Goal: Information Seeking & Learning: Stay updated

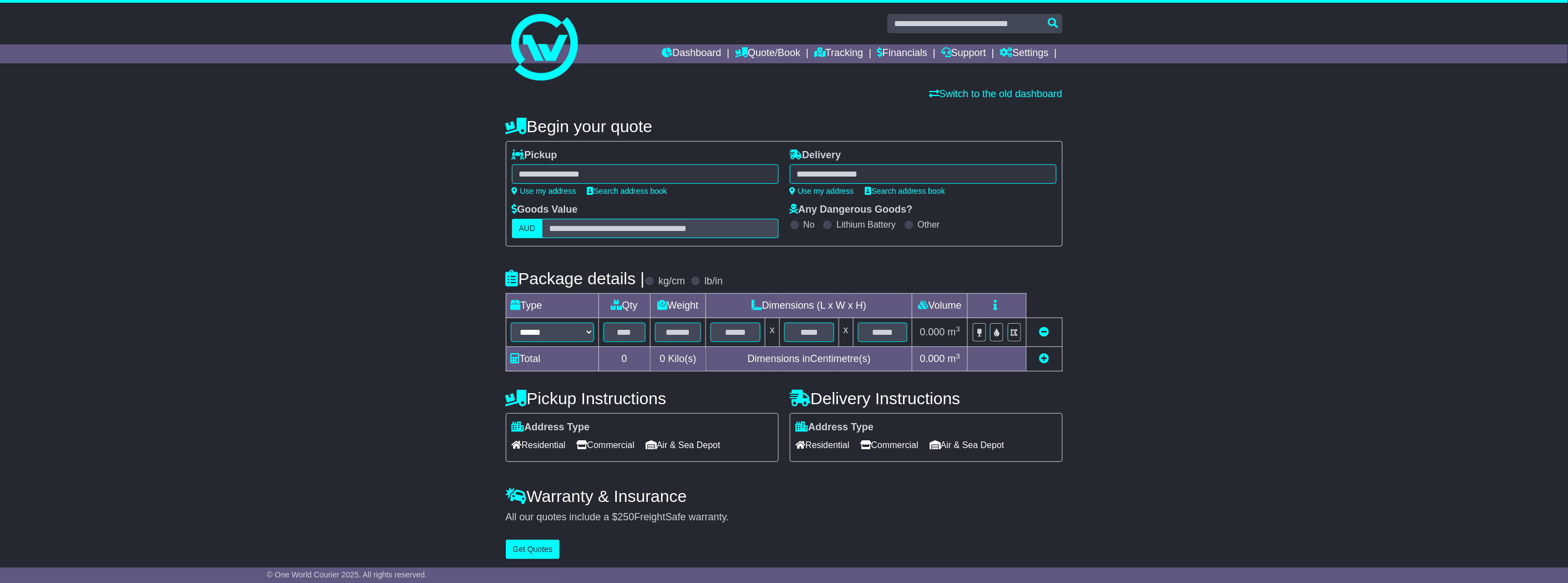
click at [538, 46] on div "Dashboard Quote/Book Domestic International Saved Quotes Drafts Domestic Quote …" at bounding box center [784, 53] width 568 height 19
click at [684, 47] on link "Dashboard" at bounding box center [692, 53] width 59 height 19
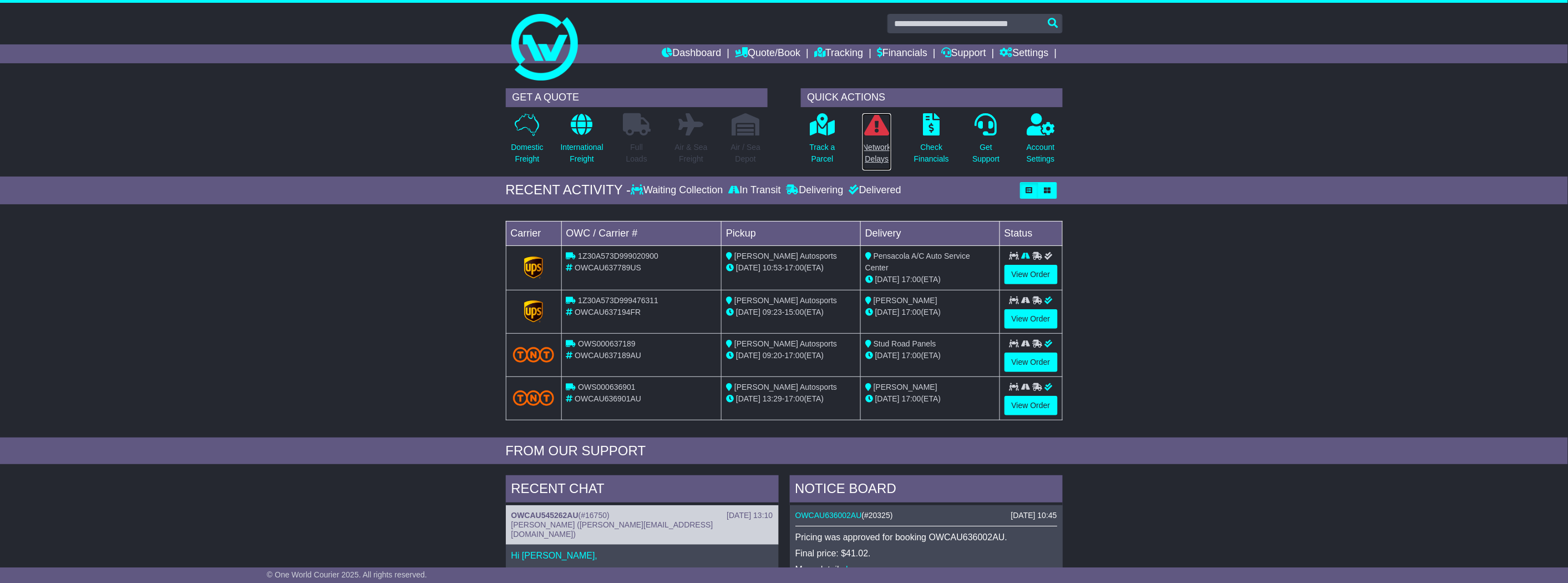
click at [874, 142] on p "Network Delays" at bounding box center [877, 153] width 28 height 24
